Goal: Information Seeking & Learning: Learn about a topic

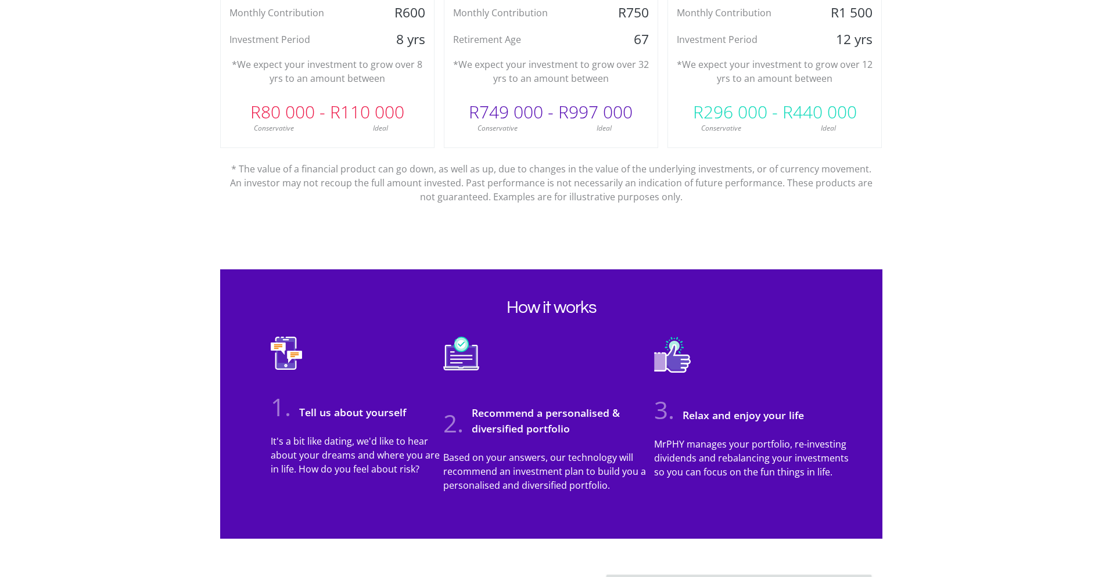
scroll to position [813, 0]
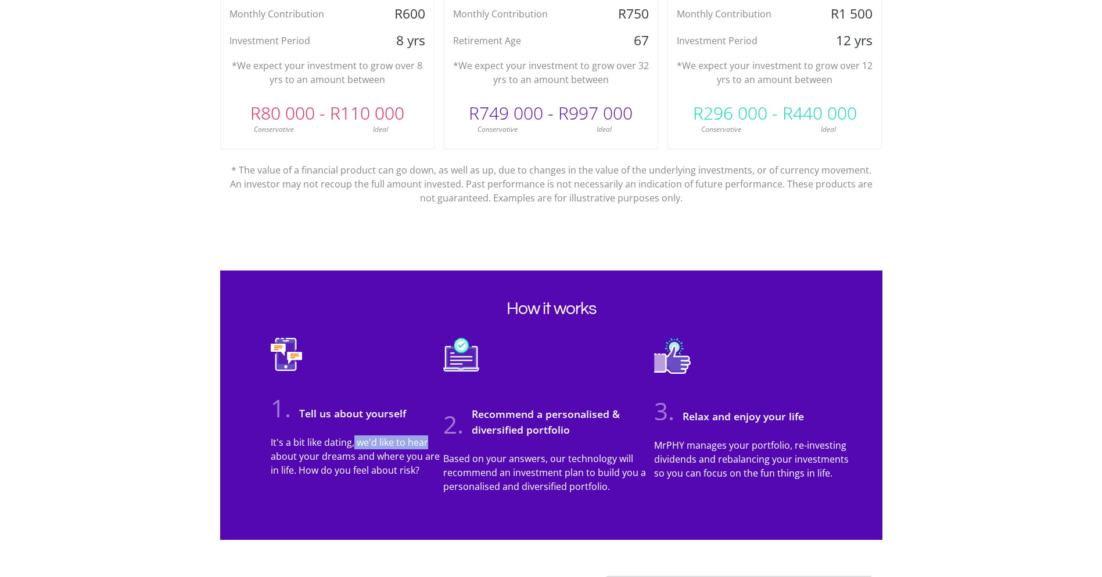
drag, startPoint x: 354, startPoint y: 444, endPoint x: 432, endPoint y: 445, distance: 78.4
click at [432, 445] on p "It's a bit like dating, we'd like to hear about your dreams and where you are i…" at bounding box center [357, 457] width 173 height 42
click at [284, 442] on p "It's a bit like dating, we'd like to hear about your dreams and where you are i…" at bounding box center [357, 457] width 173 height 42
drag, startPoint x: 356, startPoint y: 442, endPoint x: 426, endPoint y: 441, distance: 69.7
click at [426, 441] on p "It's a bit like dating, we'd like to hear about your dreams and where you are i…" at bounding box center [357, 457] width 173 height 42
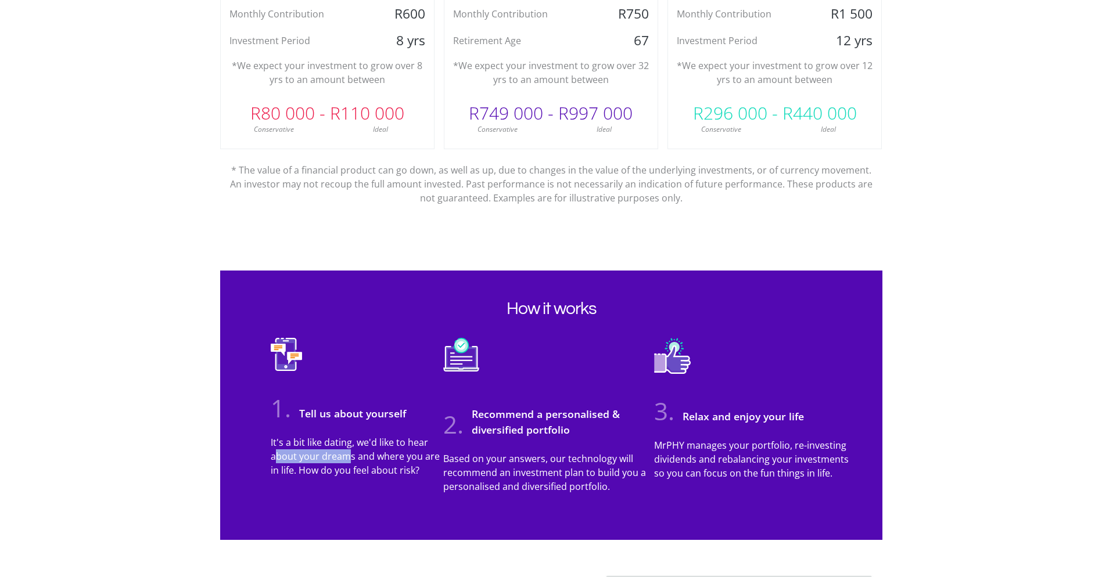
drag, startPoint x: 276, startPoint y: 458, endPoint x: 347, endPoint y: 452, distance: 71.1
click at [347, 452] on p "It's a bit like dating, we'd like to hear about your dreams and where you are i…" at bounding box center [357, 457] width 173 height 42
drag, startPoint x: 347, startPoint y: 452, endPoint x: 286, endPoint y: 447, distance: 61.3
click at [286, 447] on p "It's a bit like dating, we'd like to hear about your dreams and where you are i…" at bounding box center [357, 457] width 173 height 42
drag, startPoint x: 267, startPoint y: 444, endPoint x: 353, endPoint y: 443, distance: 86.0
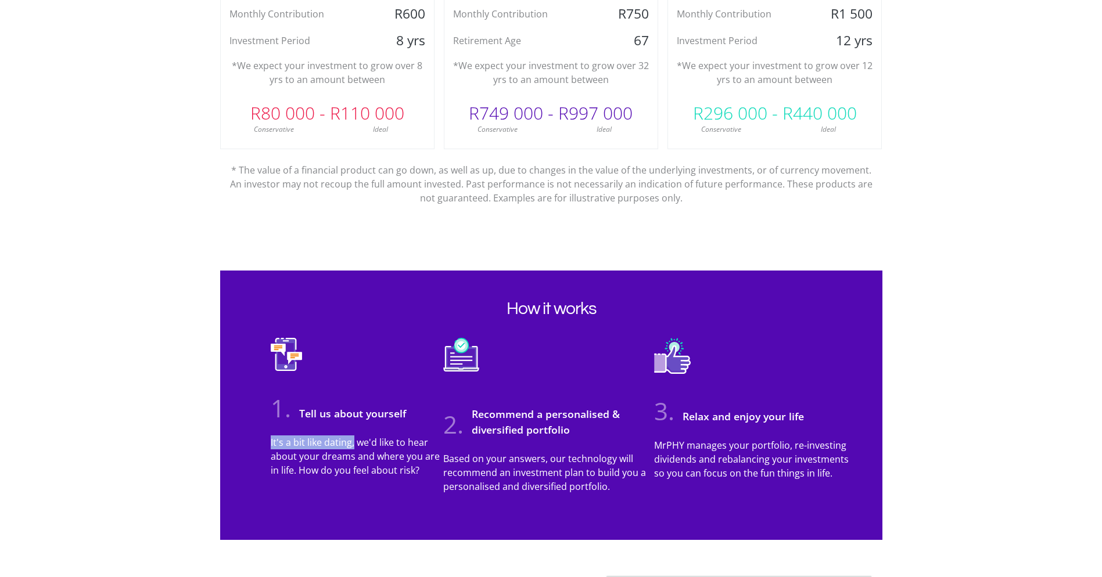
click at [353, 443] on div "It's a bit like dating, we'd like to hear about your dreams and where you are i…" at bounding box center [357, 461] width 190 height 51
drag, startPoint x: 353, startPoint y: 443, endPoint x: 263, endPoint y: 443, distance: 89.5
click at [263, 443] on div "It's a bit like dating, we'd like to hear about your dreams and where you are i…" at bounding box center [357, 461] width 190 height 51
drag, startPoint x: 326, startPoint y: 448, endPoint x: 351, endPoint y: 447, distance: 25.0
click at [351, 447] on p "It's a bit like dating, we'd like to hear about your dreams and where you are i…" at bounding box center [357, 457] width 173 height 42
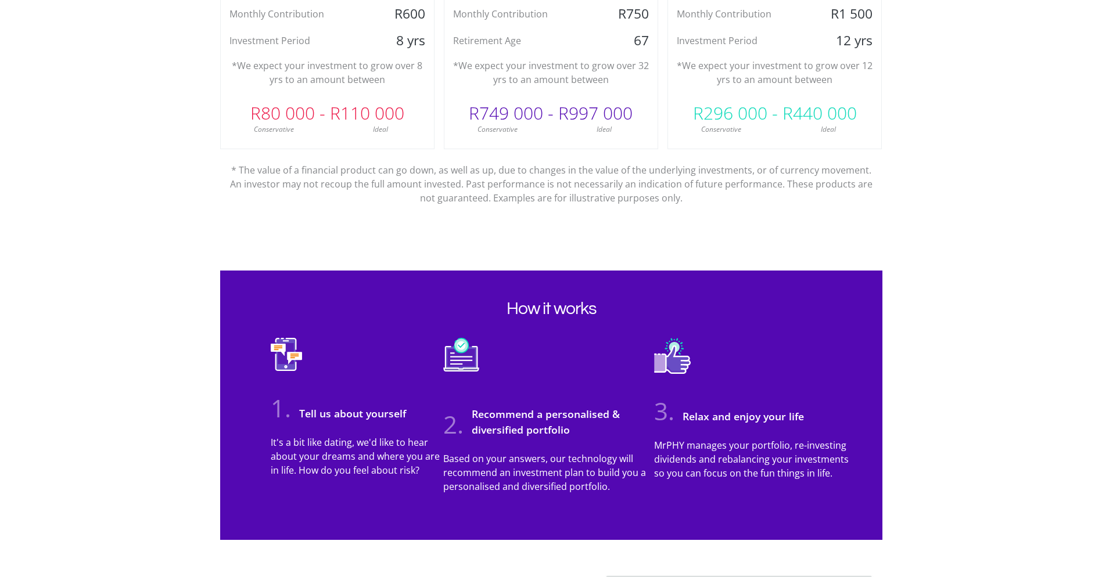
drag, startPoint x: 351, startPoint y: 447, endPoint x: 271, endPoint y: 441, distance: 79.8
click at [271, 441] on p "It's a bit like dating, we'd like to hear about your dreams and where you are i…" at bounding box center [357, 457] width 173 height 42
drag, startPoint x: 271, startPoint y: 441, endPoint x: 351, endPoint y: 443, distance: 80.2
click at [351, 443] on p "It's a bit like dating, we'd like to hear about your dreams and where you are i…" at bounding box center [357, 457] width 173 height 42
drag, startPoint x: 351, startPoint y: 443, endPoint x: 305, endPoint y: 447, distance: 46.6
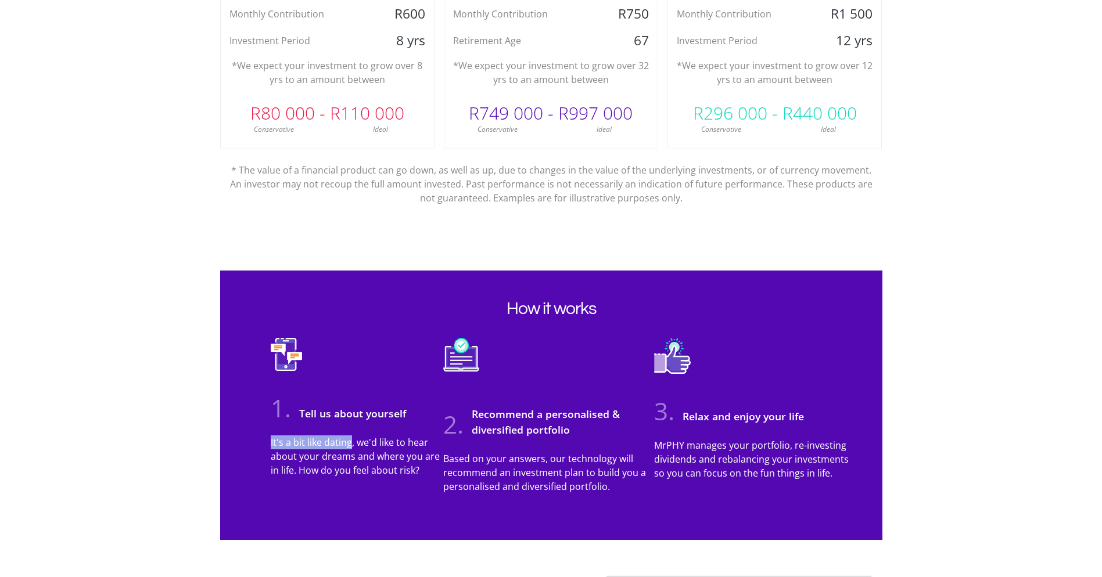
click at [305, 447] on p "It's a bit like dating, we'd like to hear about your dreams and where you are i…" at bounding box center [357, 457] width 173 height 42
drag, startPoint x: 421, startPoint y: 472, endPoint x: 269, endPoint y: 443, distance: 154.9
click at [269, 443] on div "It's a bit like dating, we'd like to hear about your dreams and where you are i…" at bounding box center [357, 461] width 190 height 51
drag, startPoint x: 269, startPoint y: 443, endPoint x: 313, endPoint y: 479, distance: 57.0
click at [313, 479] on div "It's a bit like dating, we'd like to hear about your dreams and where you are i…" at bounding box center [357, 461] width 190 height 51
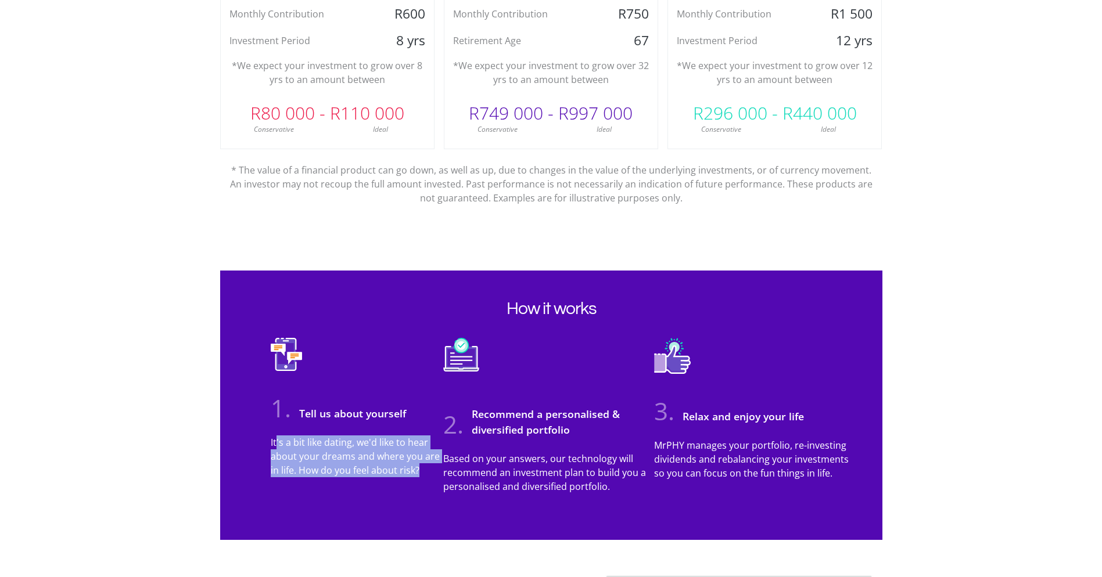
drag, startPoint x: 275, startPoint y: 442, endPoint x: 421, endPoint y: 468, distance: 148.0
click at [421, 468] on p "It's a bit like dating, we'd like to hear about your dreams and where you are i…" at bounding box center [357, 457] width 173 height 42
